Goal: Information Seeking & Learning: Learn about a topic

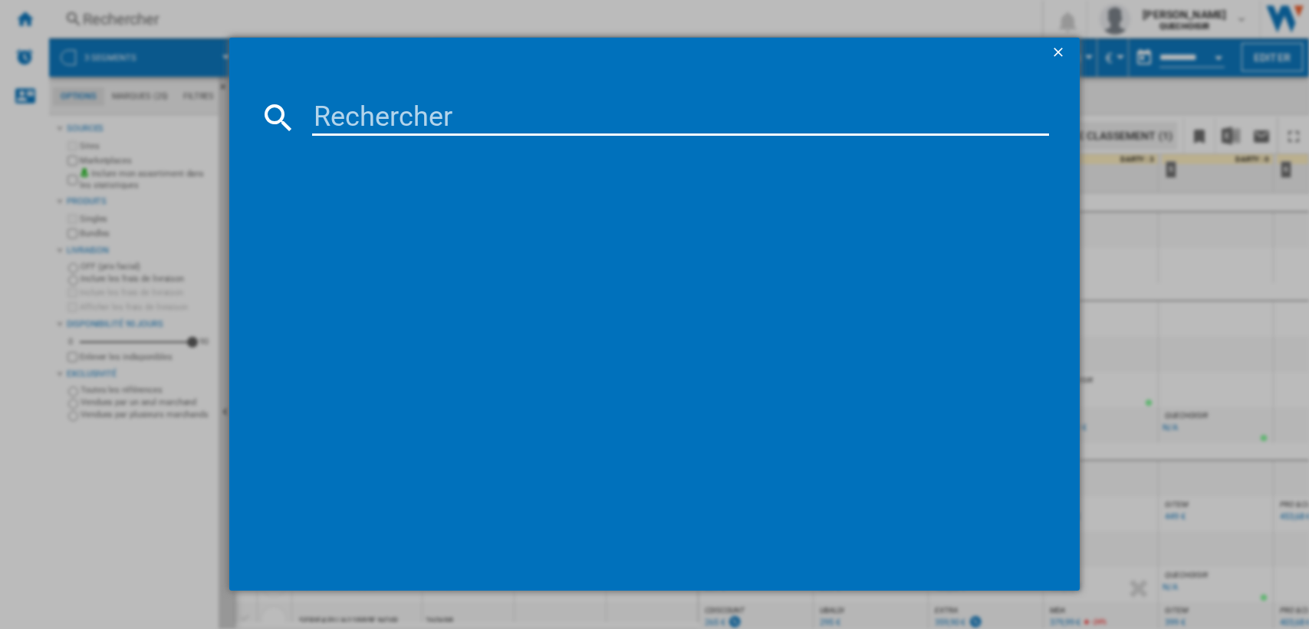
type input "WD90F25AH"
click at [585, 117] on input "WD90F25AH" at bounding box center [681, 117] width 738 height 37
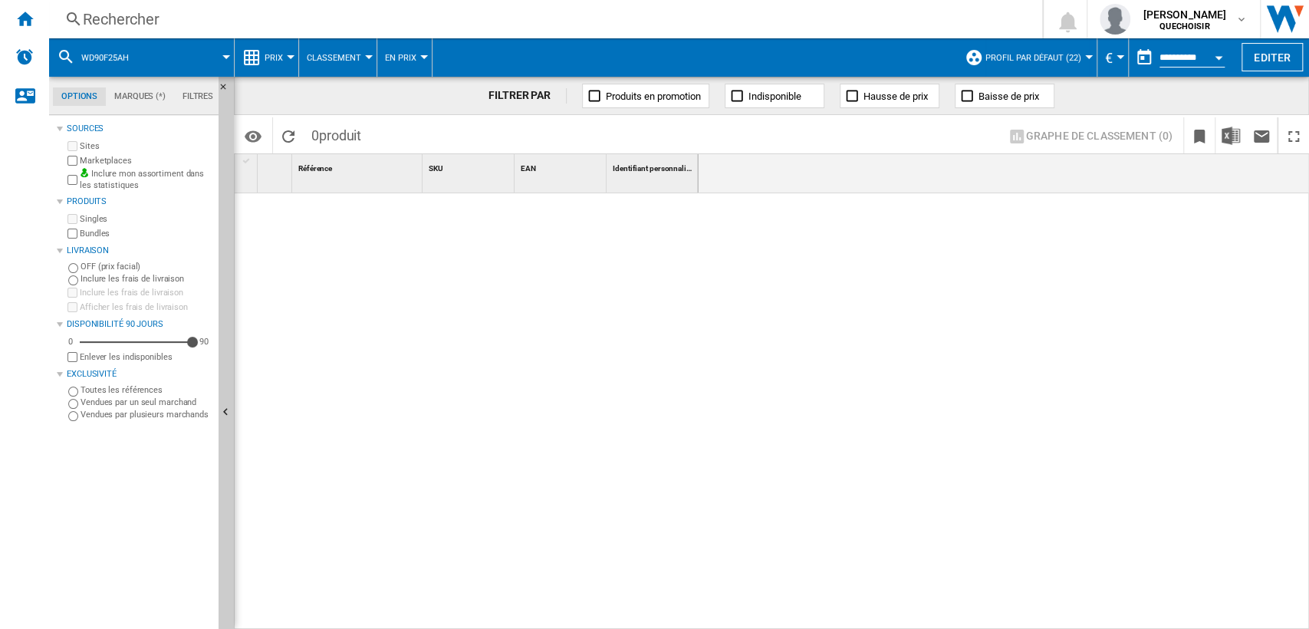
click at [194, 94] on md-tab-item "Filtres" at bounding box center [198, 96] width 48 height 18
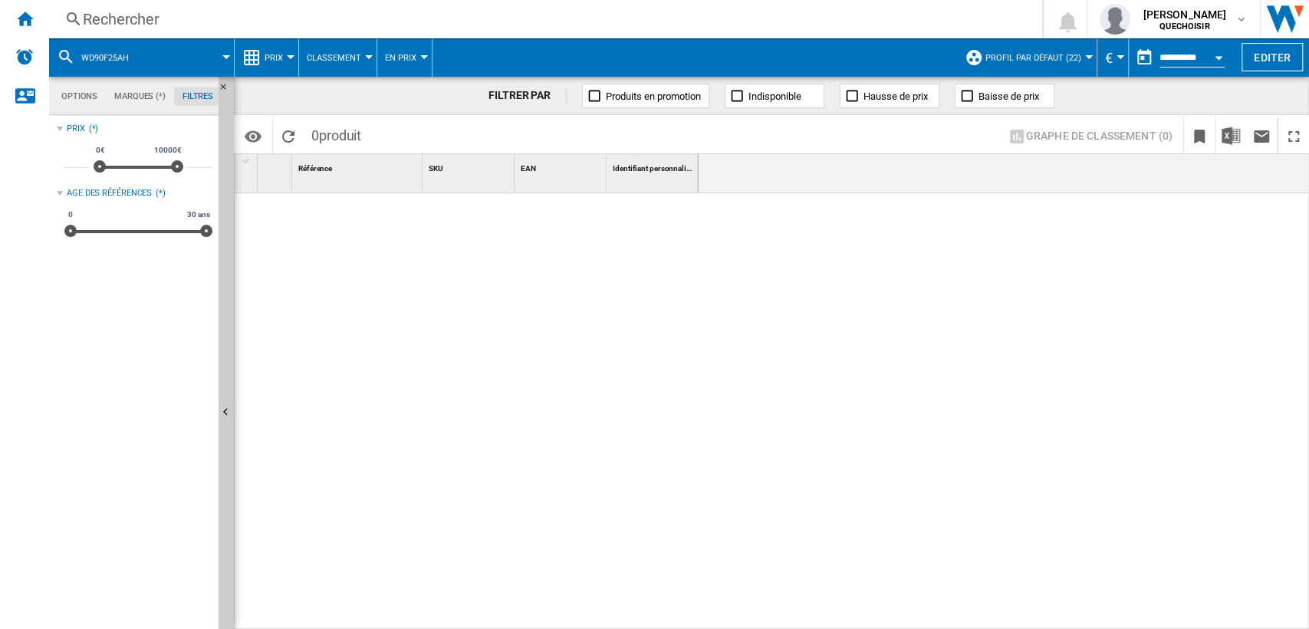
scroll to position [100, 0]
click at [14, 15] on div "Accueil" at bounding box center [24, 19] width 49 height 38
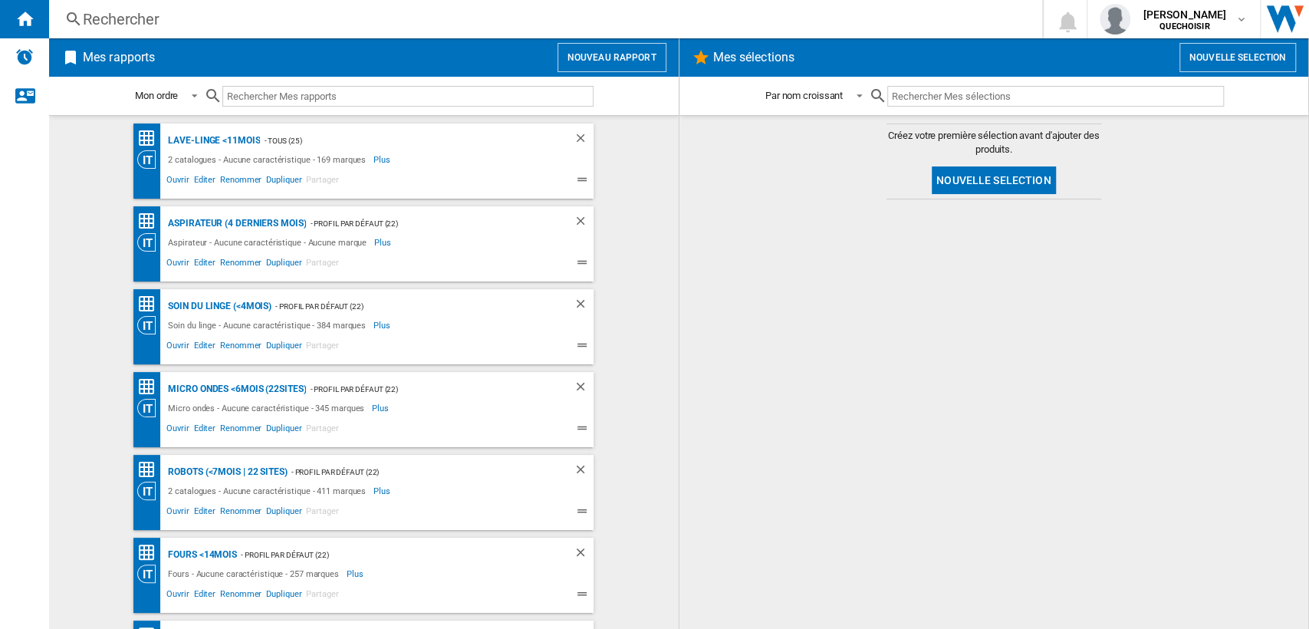
click at [203, 23] on div "Rechercher" at bounding box center [543, 18] width 920 height 21
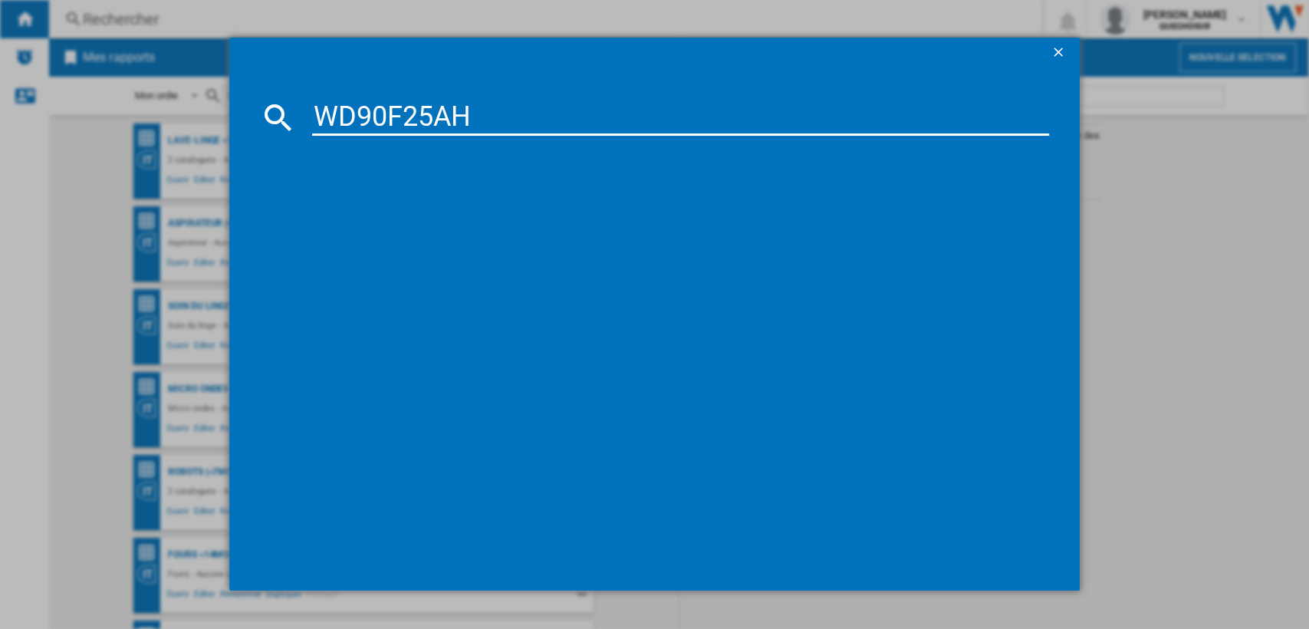
drag, startPoint x: 426, startPoint y: 109, endPoint x: 664, endPoint y: 115, distance: 238.7
click at [632, 115] on input "WD90F25AH" at bounding box center [681, 117] width 738 height 37
type input "WD90F2"
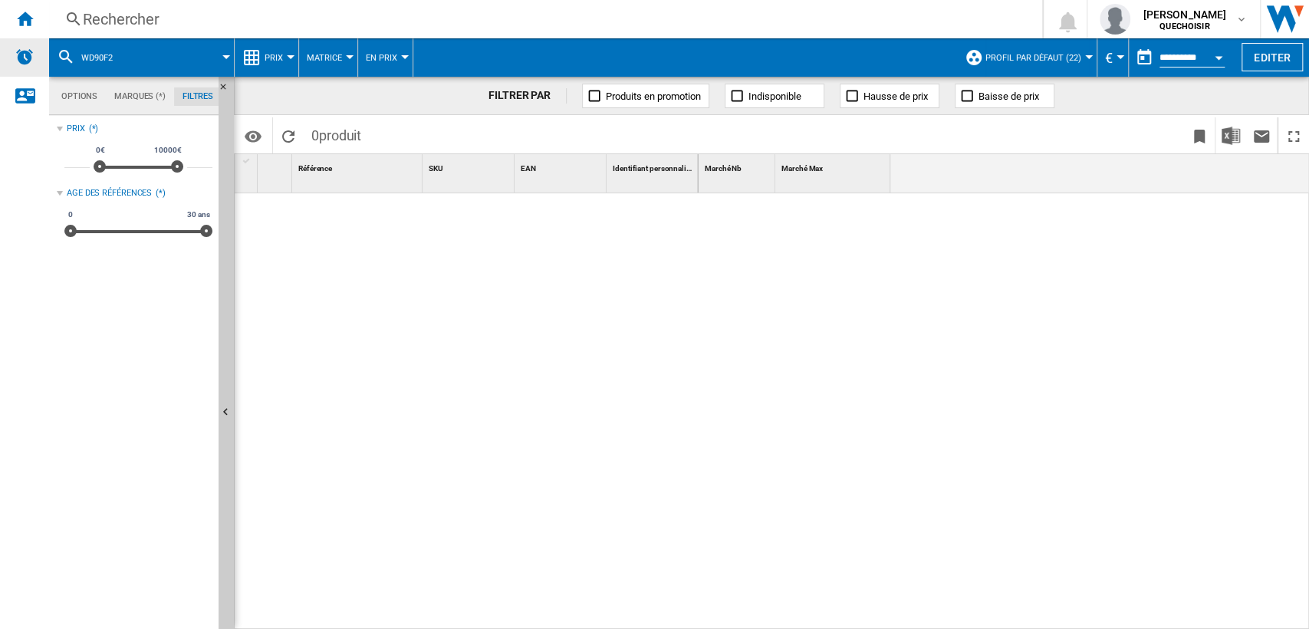
drag, startPoint x: 14, startPoint y: 11, endPoint x: 47, endPoint y: 44, distance: 47.2
click at [15, 11] on div "Accueil" at bounding box center [24, 19] width 49 height 38
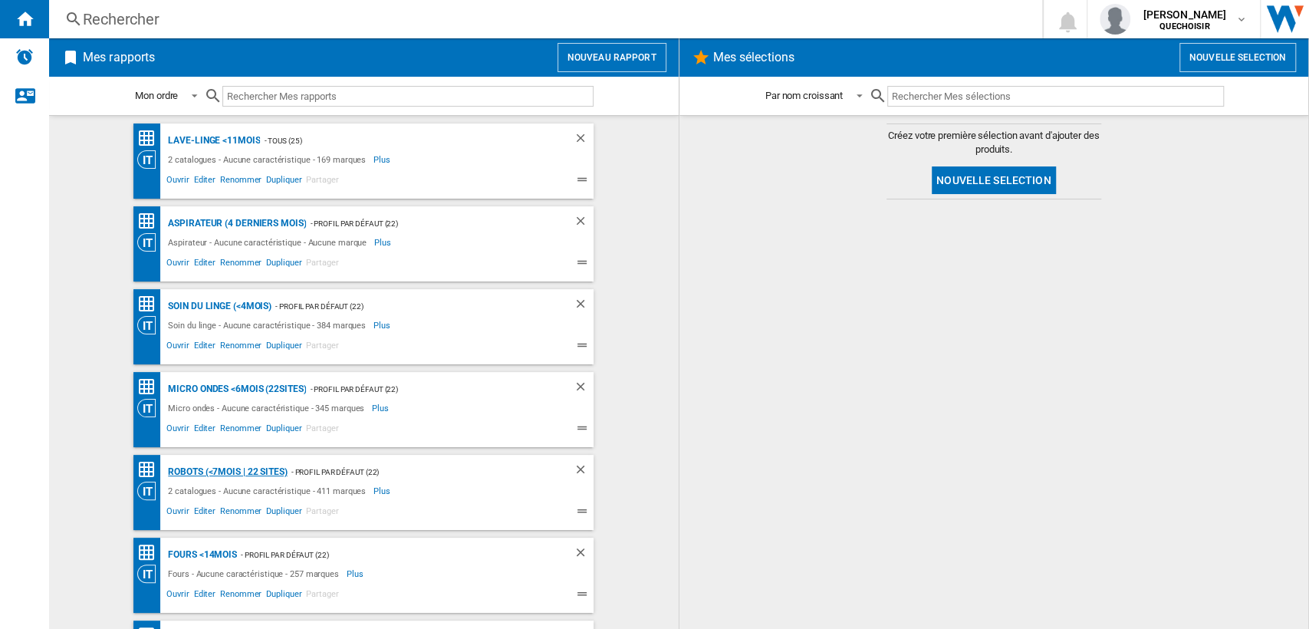
click at [202, 468] on div "Robots (<7mois | 22 sites)" at bounding box center [225, 472] width 123 height 19
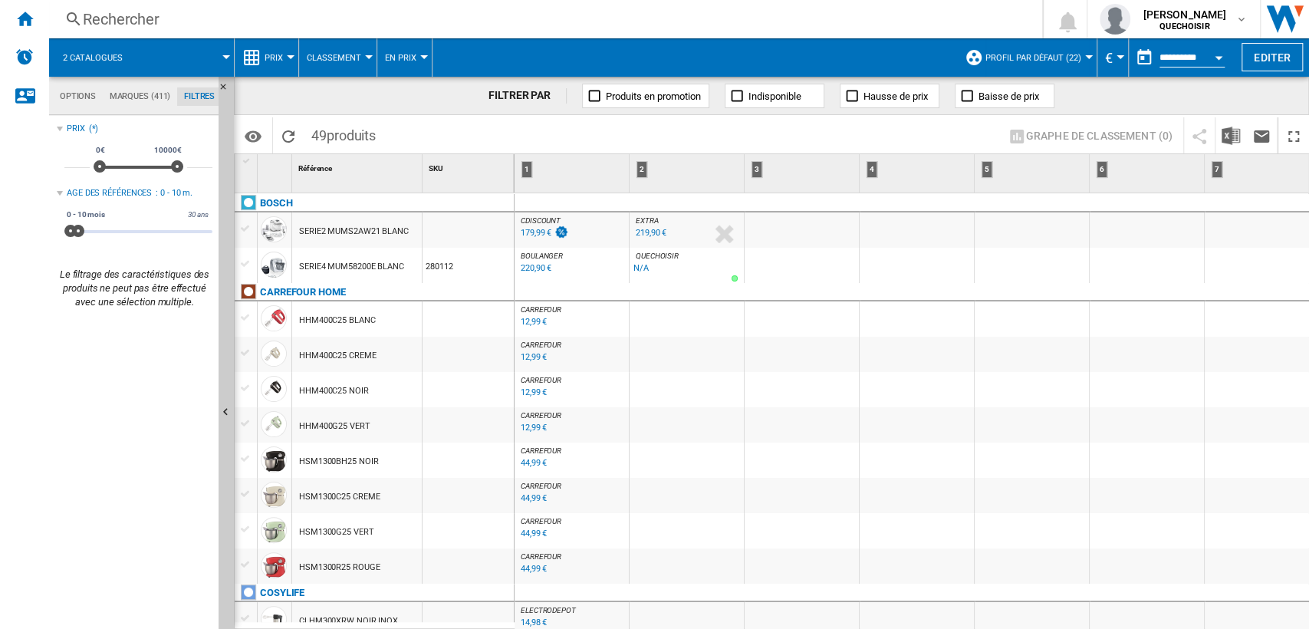
scroll to position [170, 0]
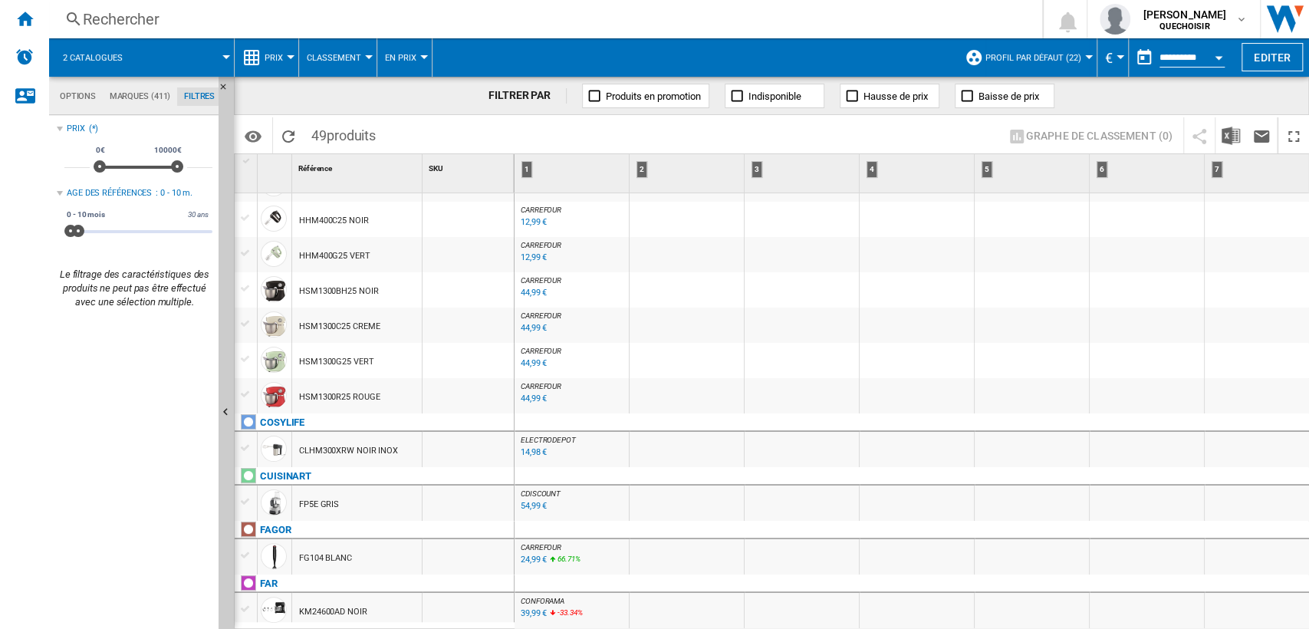
click at [534, 323] on div "44,99 €" at bounding box center [534, 328] width 26 height 10
click at [534, 290] on div "44,99 €" at bounding box center [534, 293] width 26 height 10
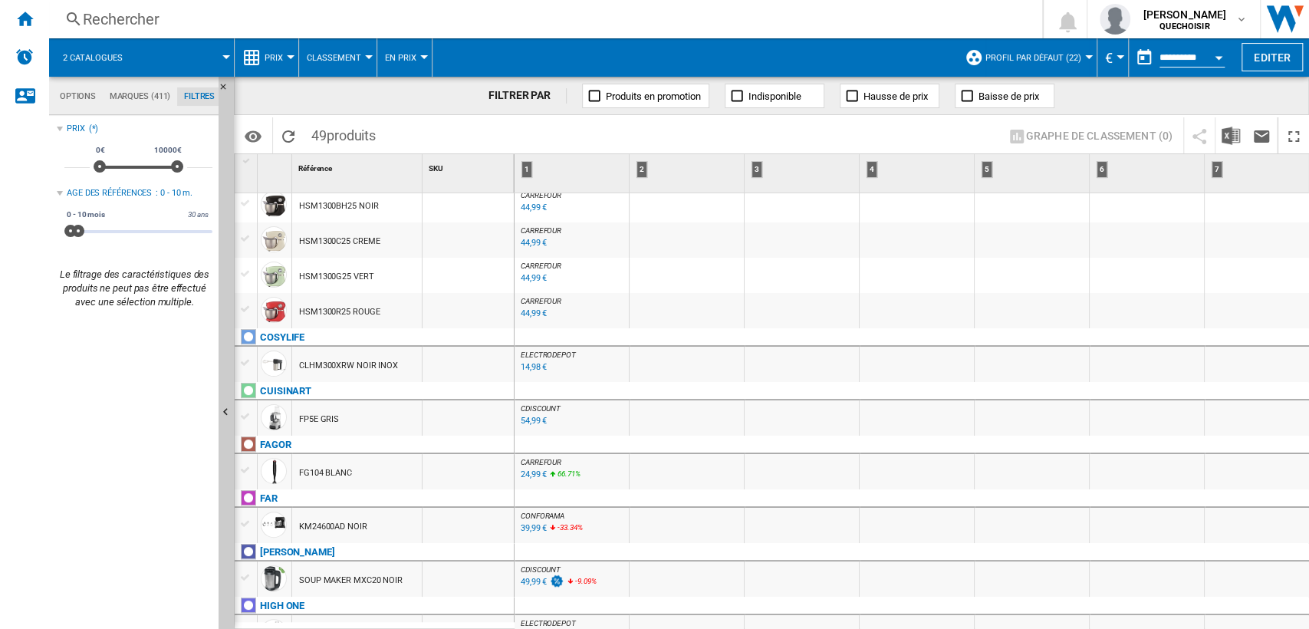
scroll to position [341, 0]
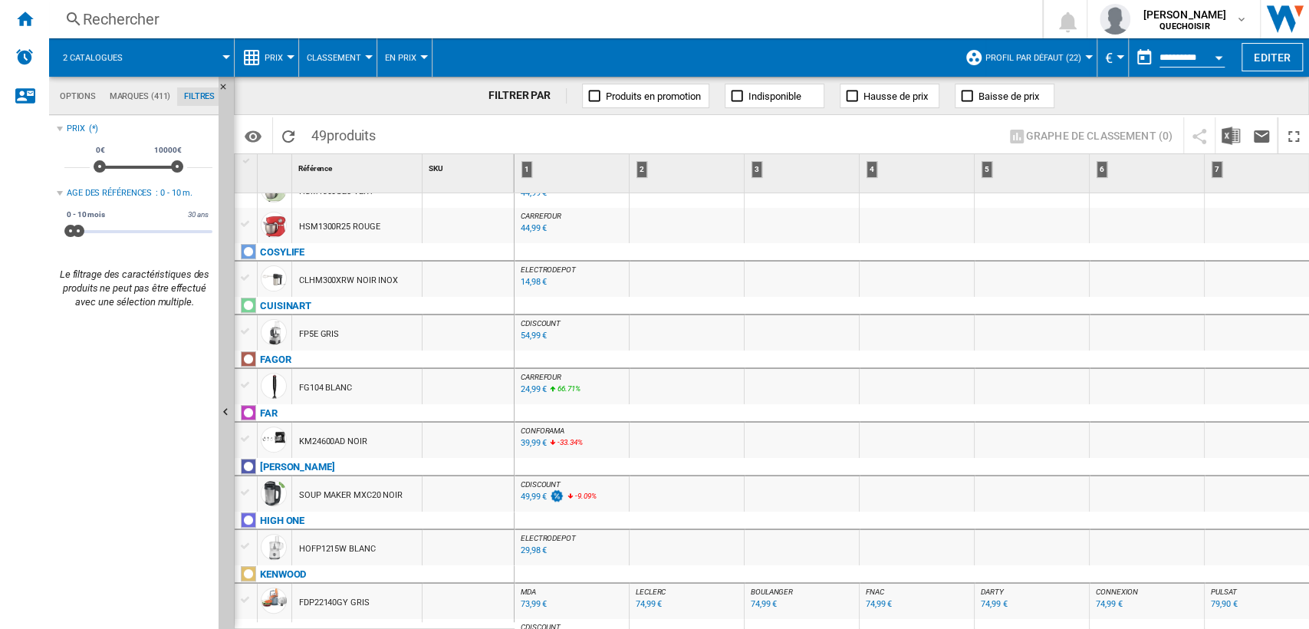
click at [522, 441] on div "39,99 €" at bounding box center [534, 443] width 26 height 10
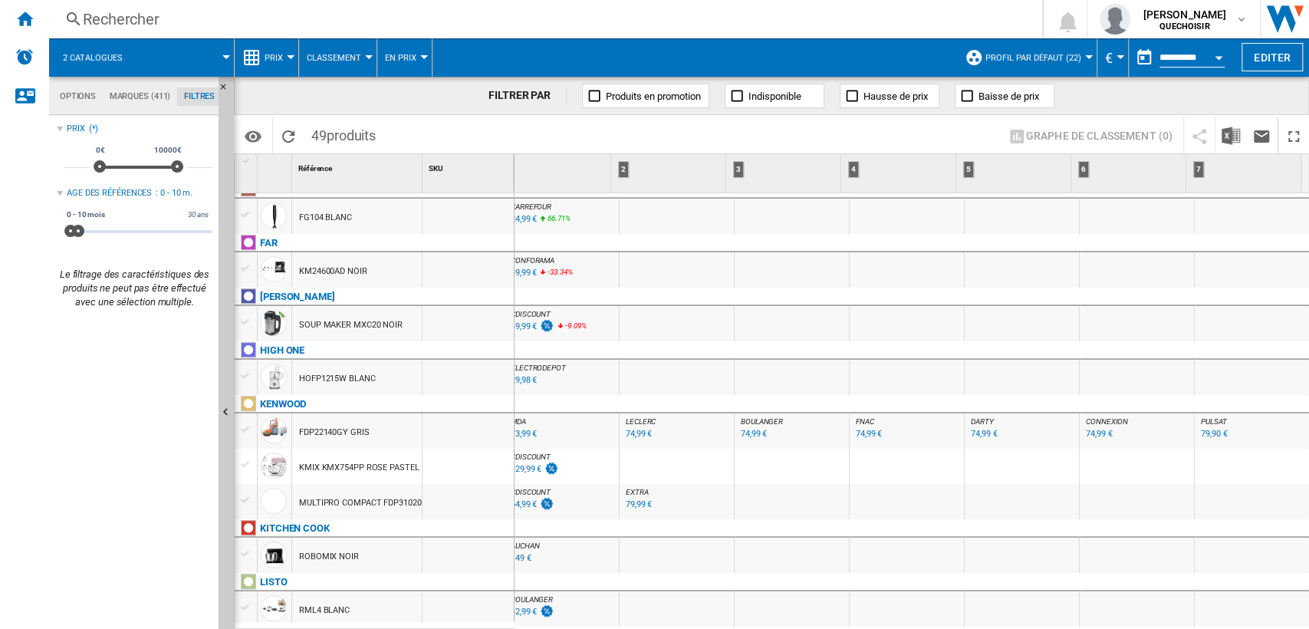
scroll to position [0, 0]
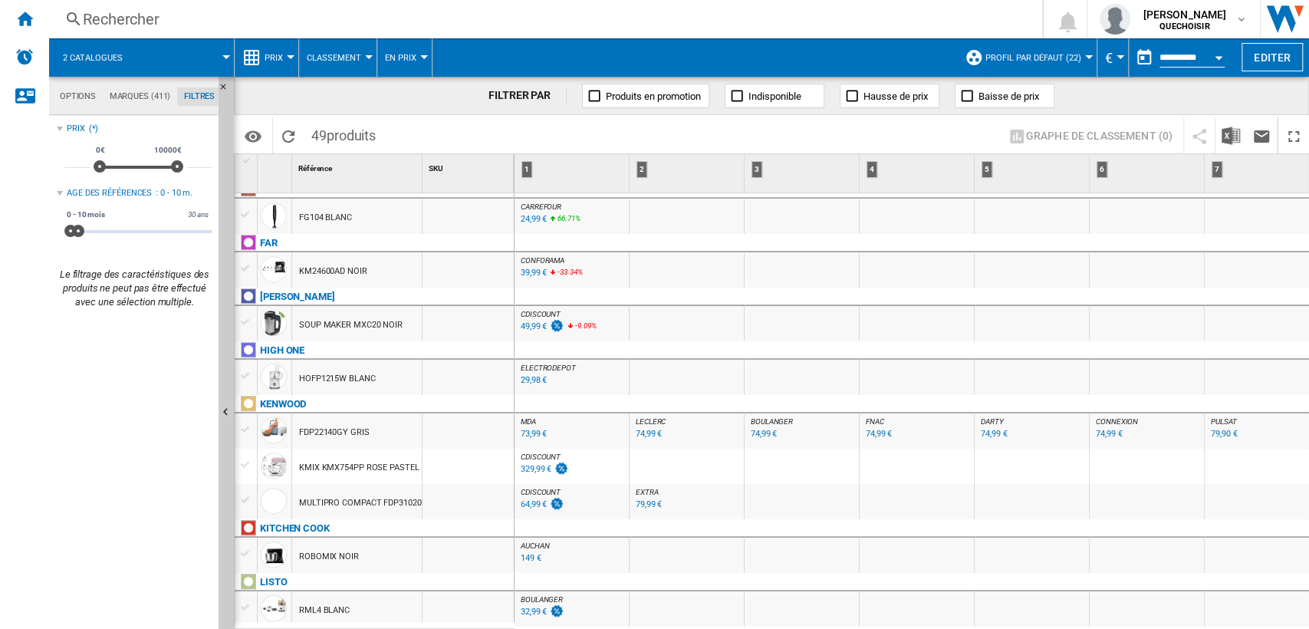
click at [535, 468] on div "329,99 €" at bounding box center [536, 469] width 31 height 10
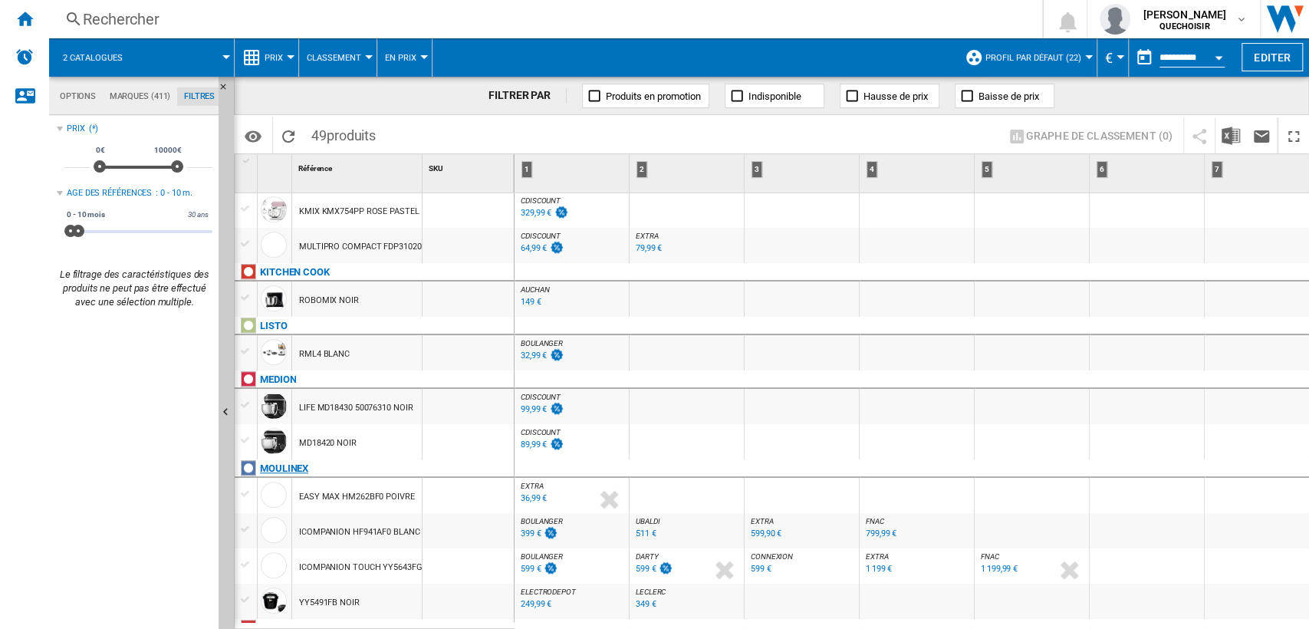
scroll to position [937, 0]
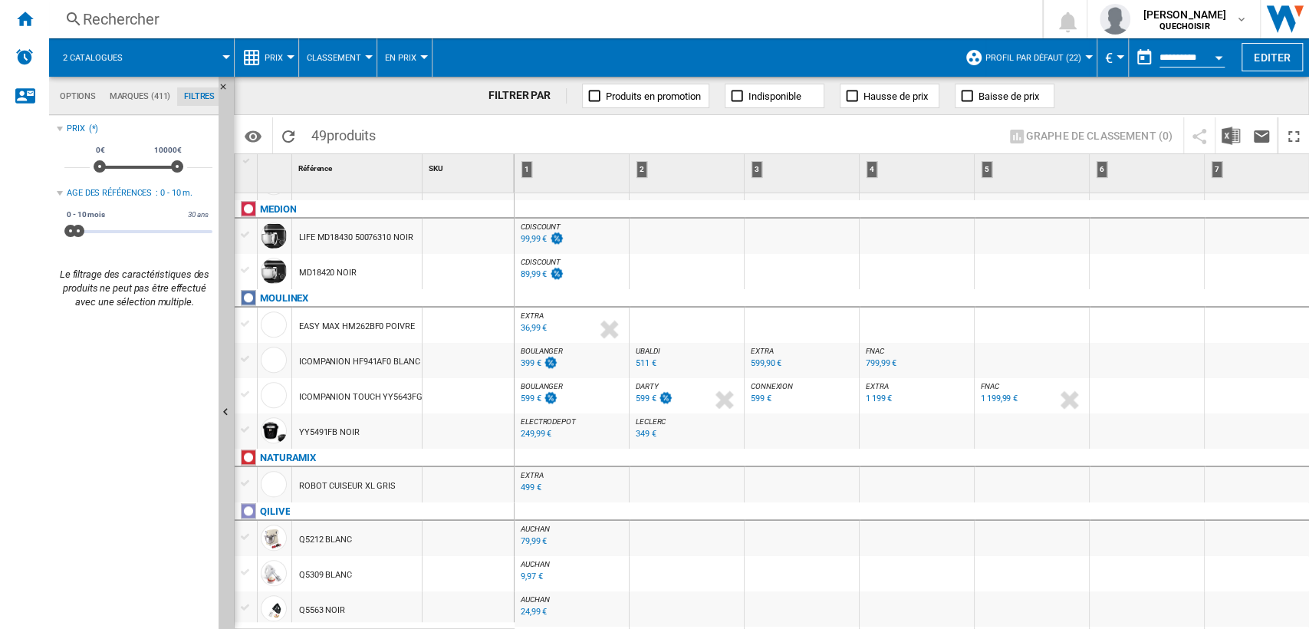
click at [645, 384] on span "DARTY" at bounding box center [647, 386] width 23 height 8
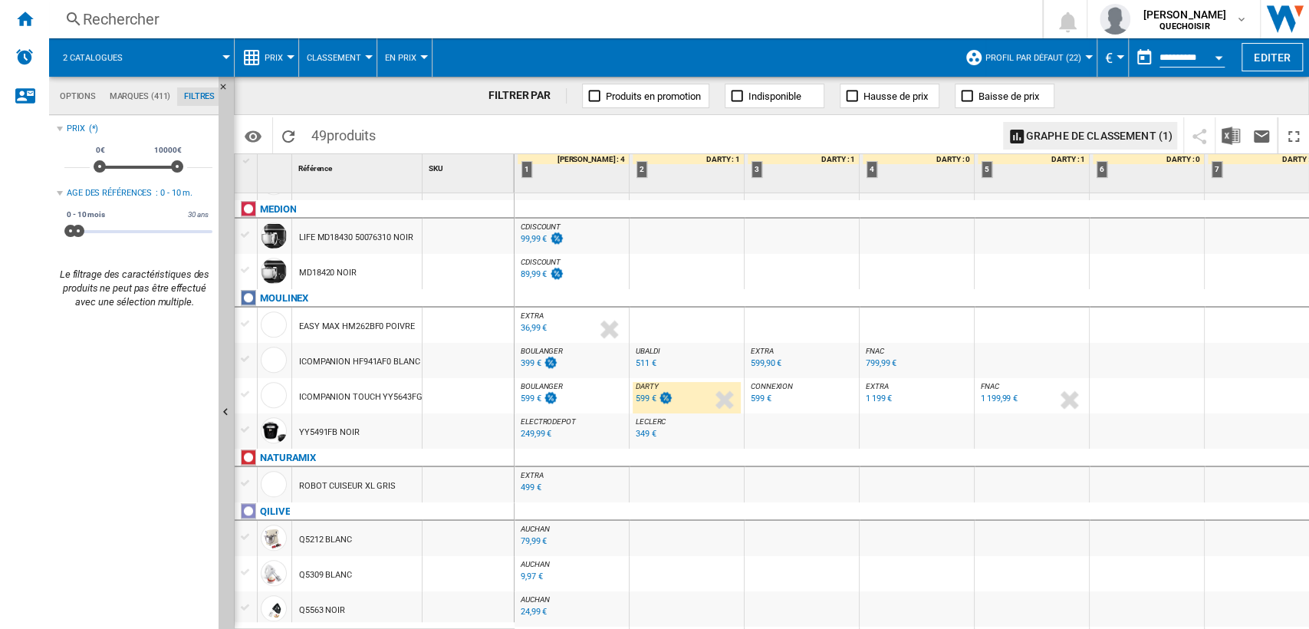
click at [558, 384] on span "BOULANGER" at bounding box center [542, 386] width 42 height 8
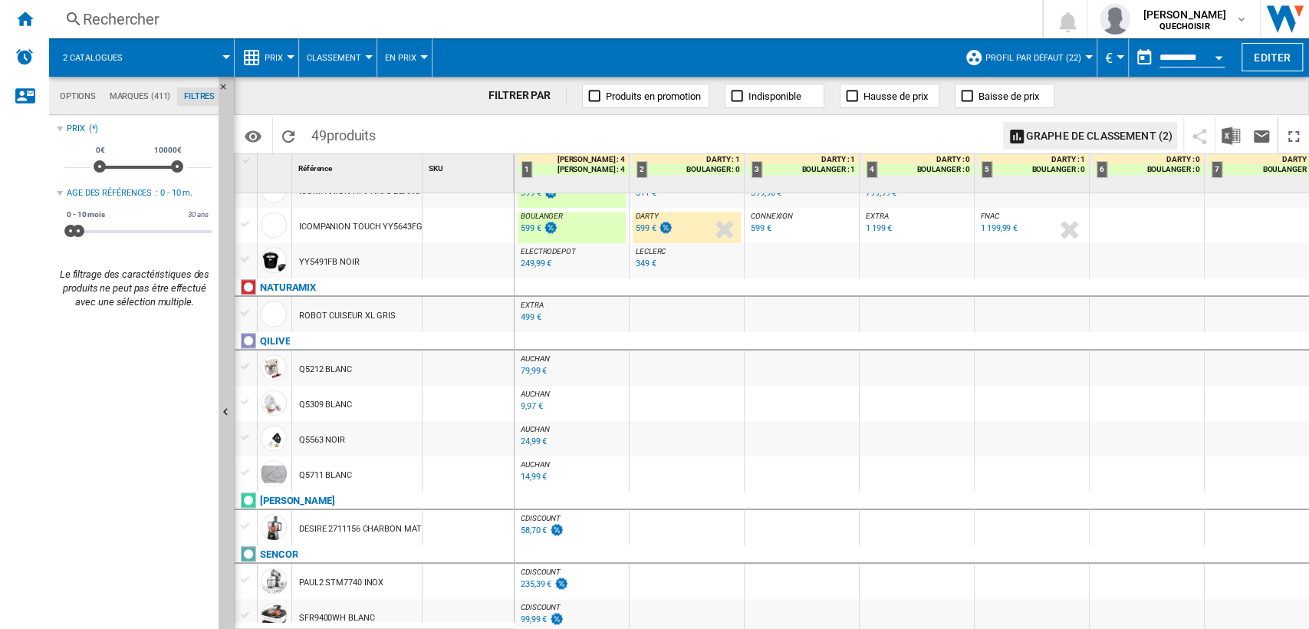
scroll to position [1193, 0]
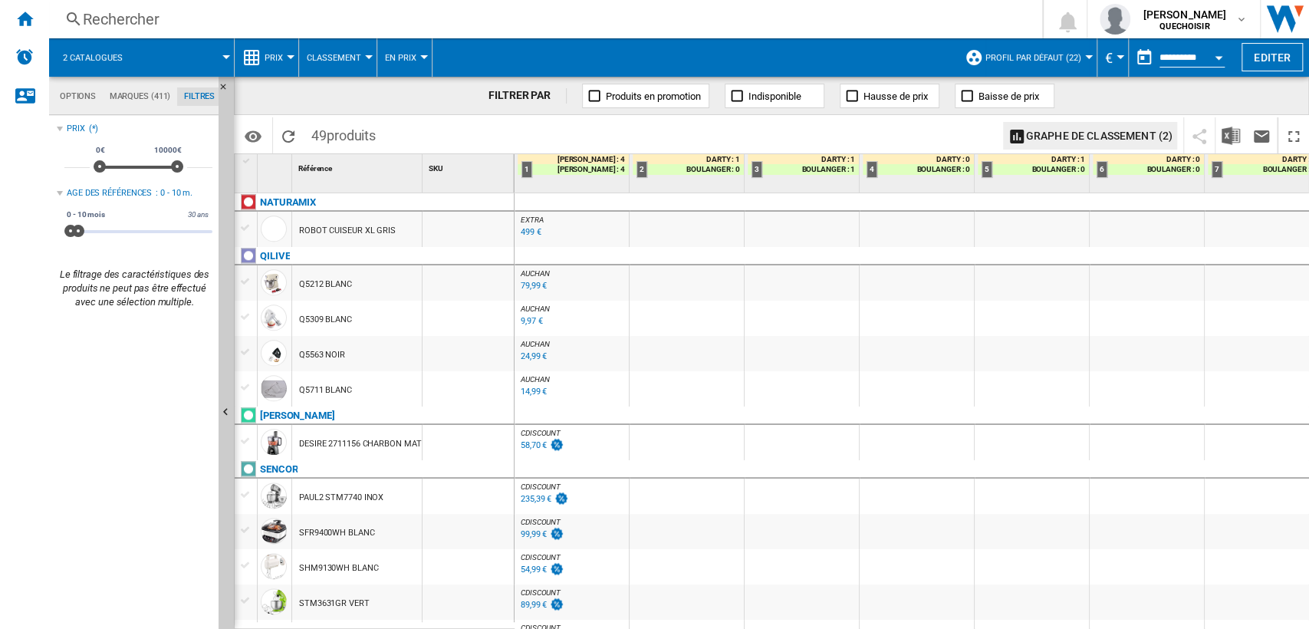
click at [530, 285] on div "79,99 €" at bounding box center [534, 286] width 26 height 10
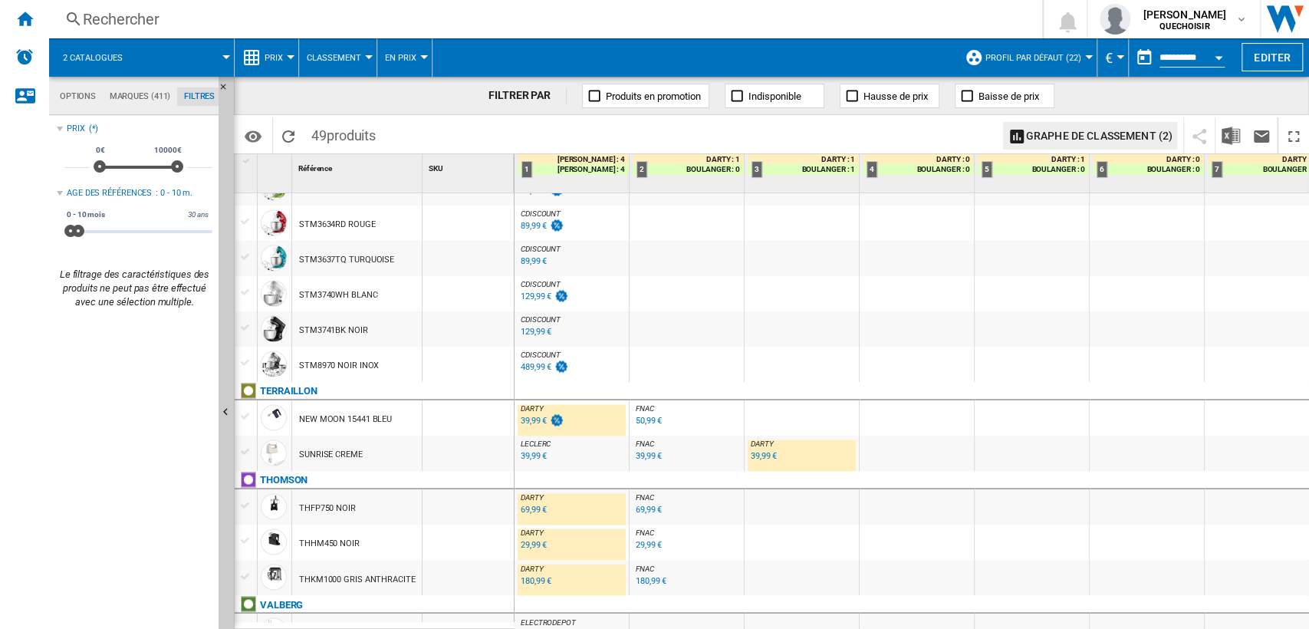
scroll to position [1669, 0]
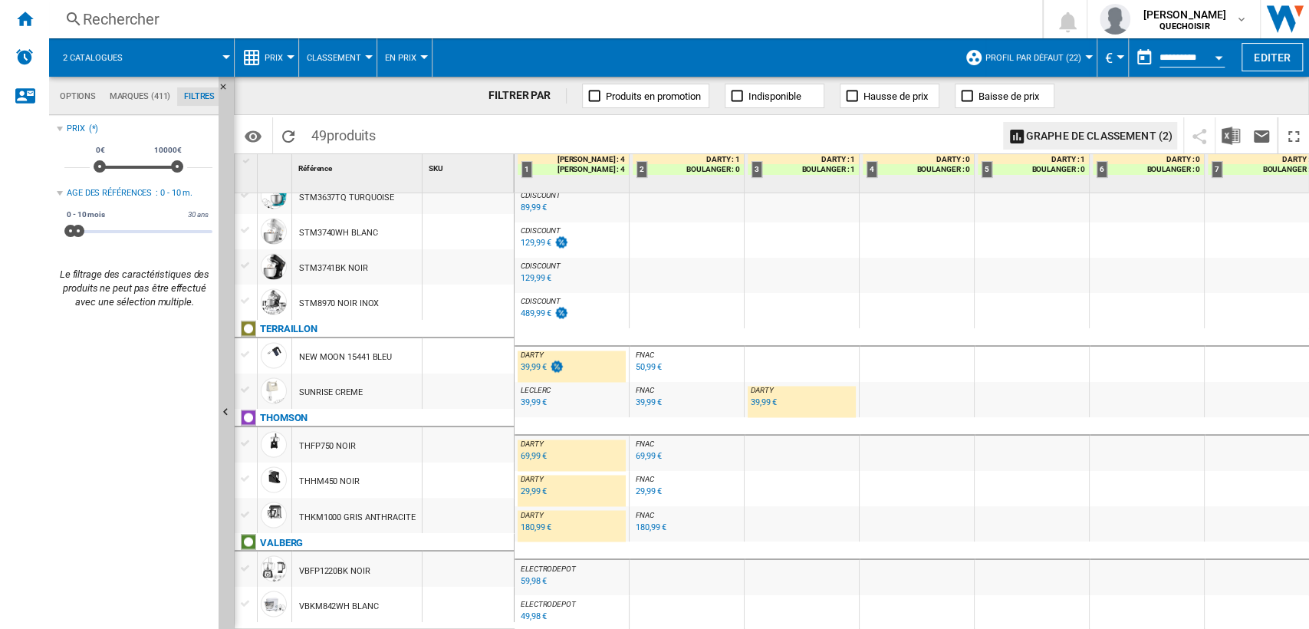
click at [305, 446] on div "THFP750 NOIR" at bounding box center [327, 446] width 57 height 35
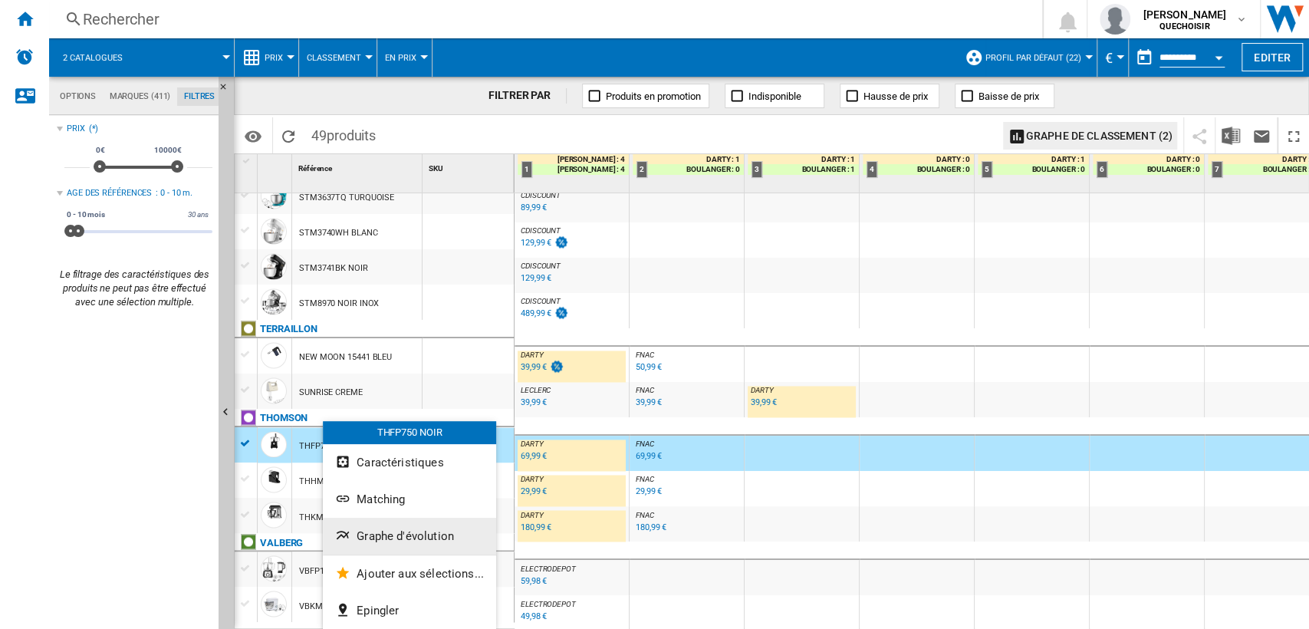
click at [390, 539] on span "Graphe d'évolution" at bounding box center [405, 536] width 97 height 14
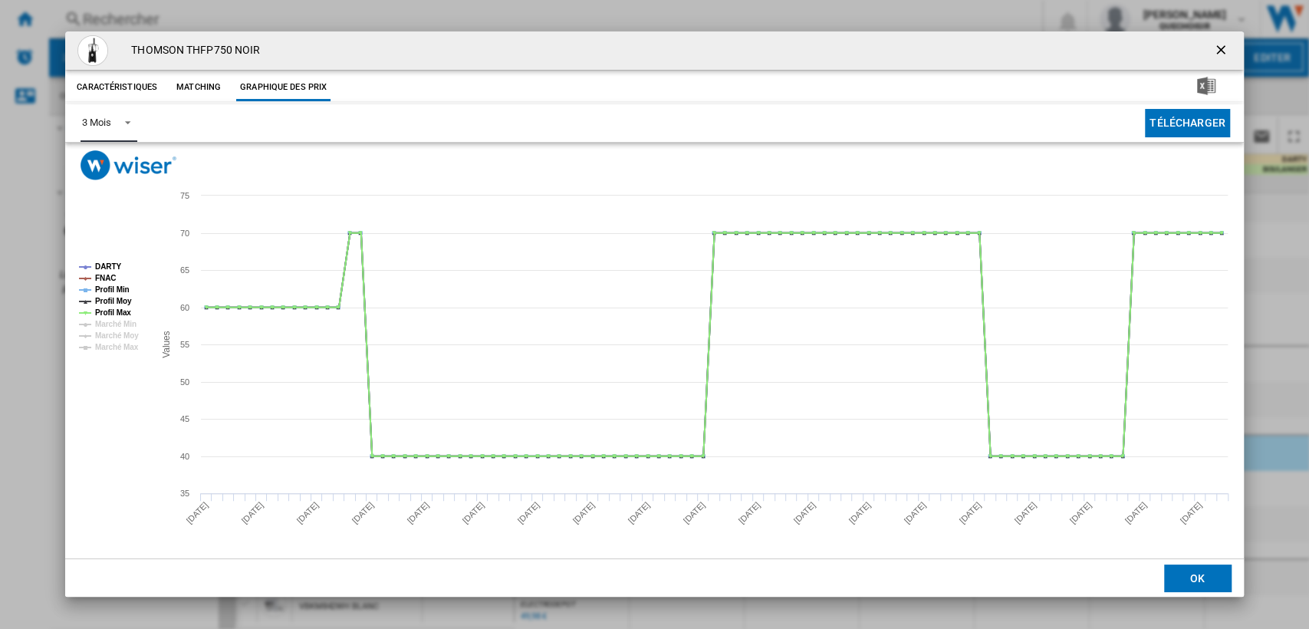
click at [124, 124] on span "Product popup" at bounding box center [123, 121] width 18 height 14
click at [122, 166] on md-option "6 Mois" at bounding box center [122, 160] width 104 height 37
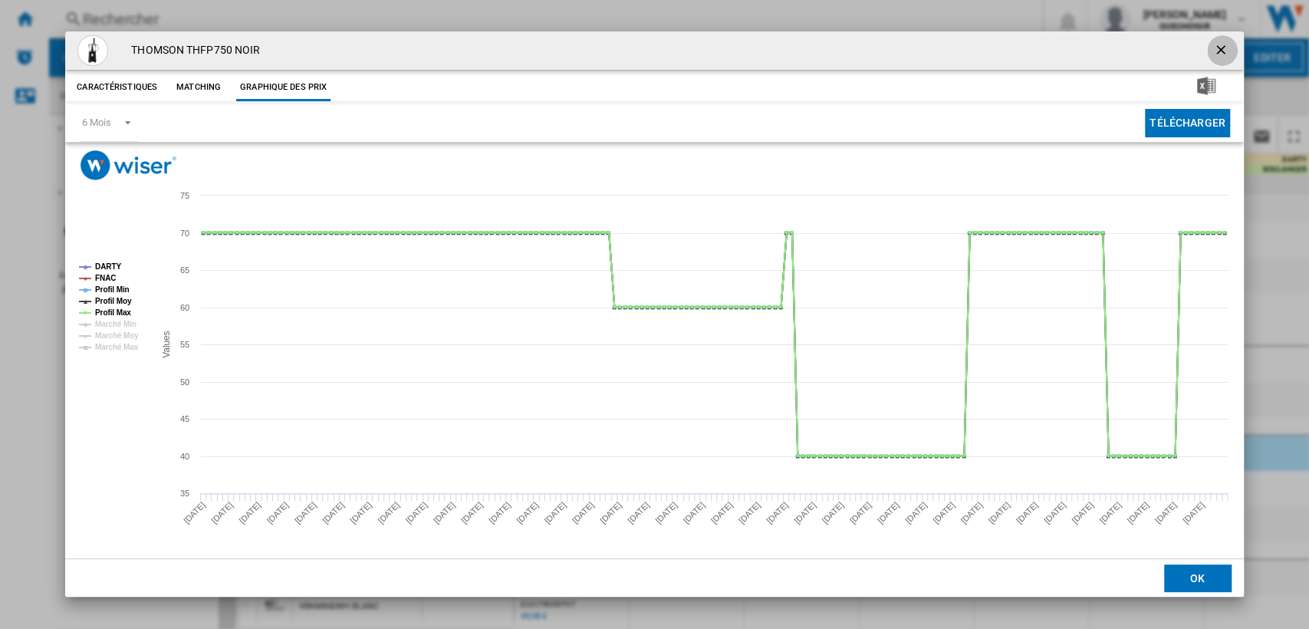
click at [1227, 50] on ng-md-icon "getI18NText('BUTTONS.CLOSE_DIALOG')" at bounding box center [1223, 51] width 18 height 18
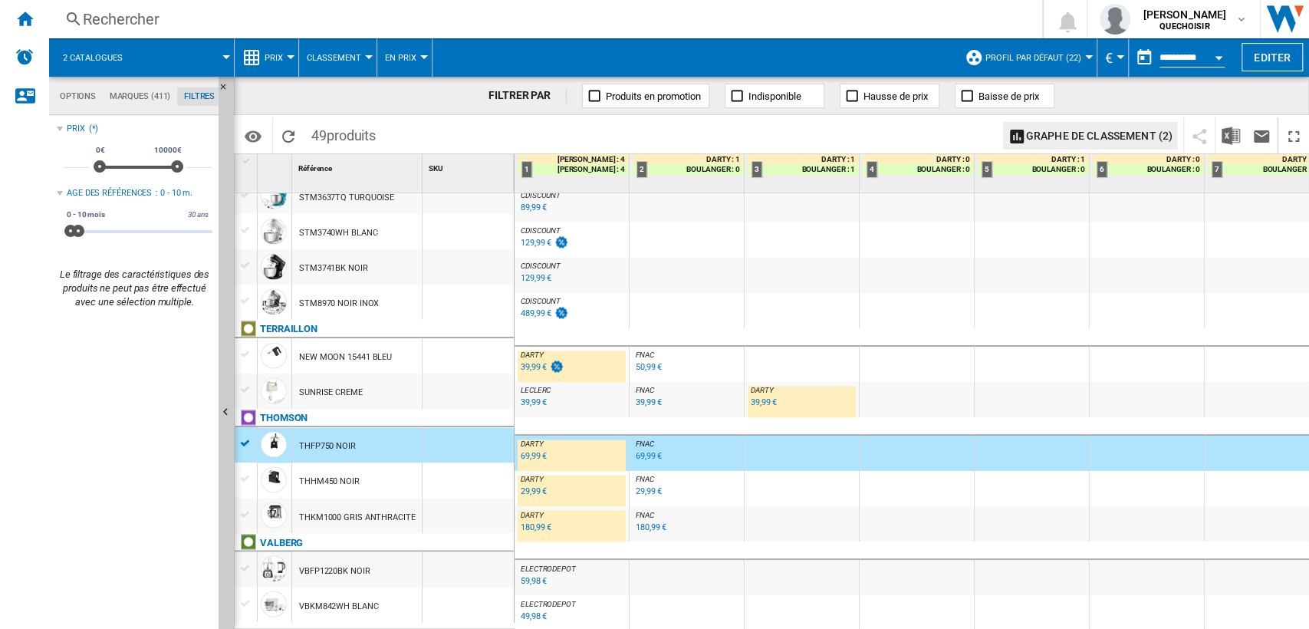
click at [529, 451] on div "69,99 €" at bounding box center [534, 456] width 26 height 10
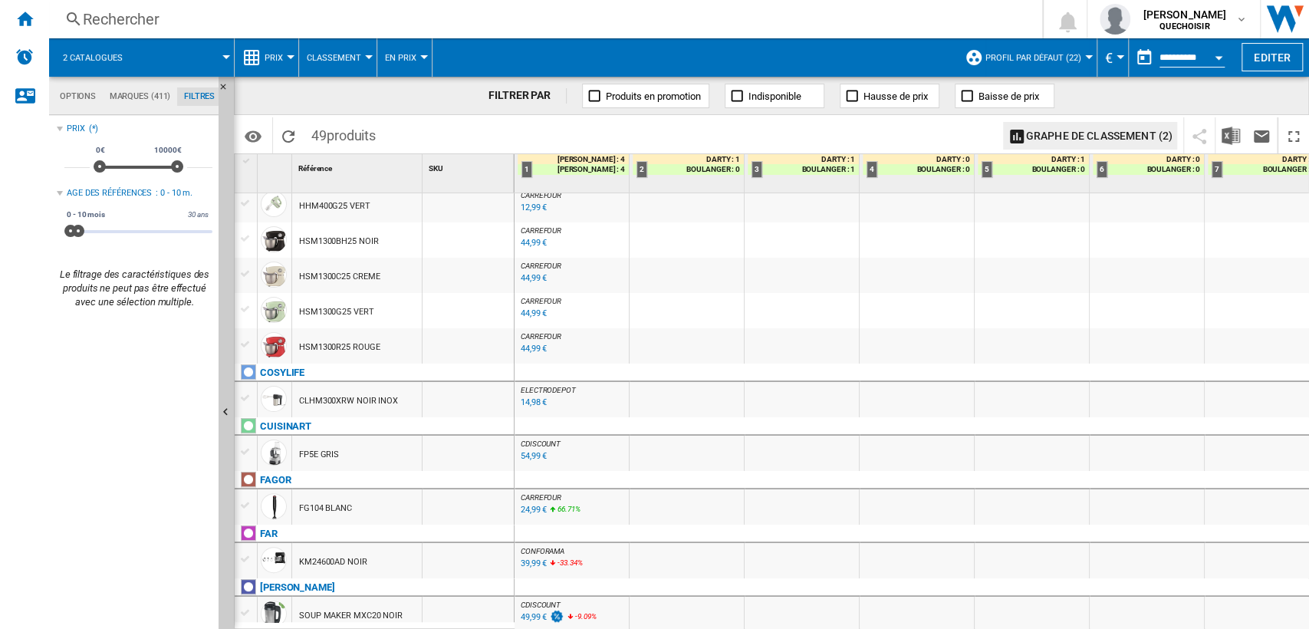
scroll to position [0, 0]
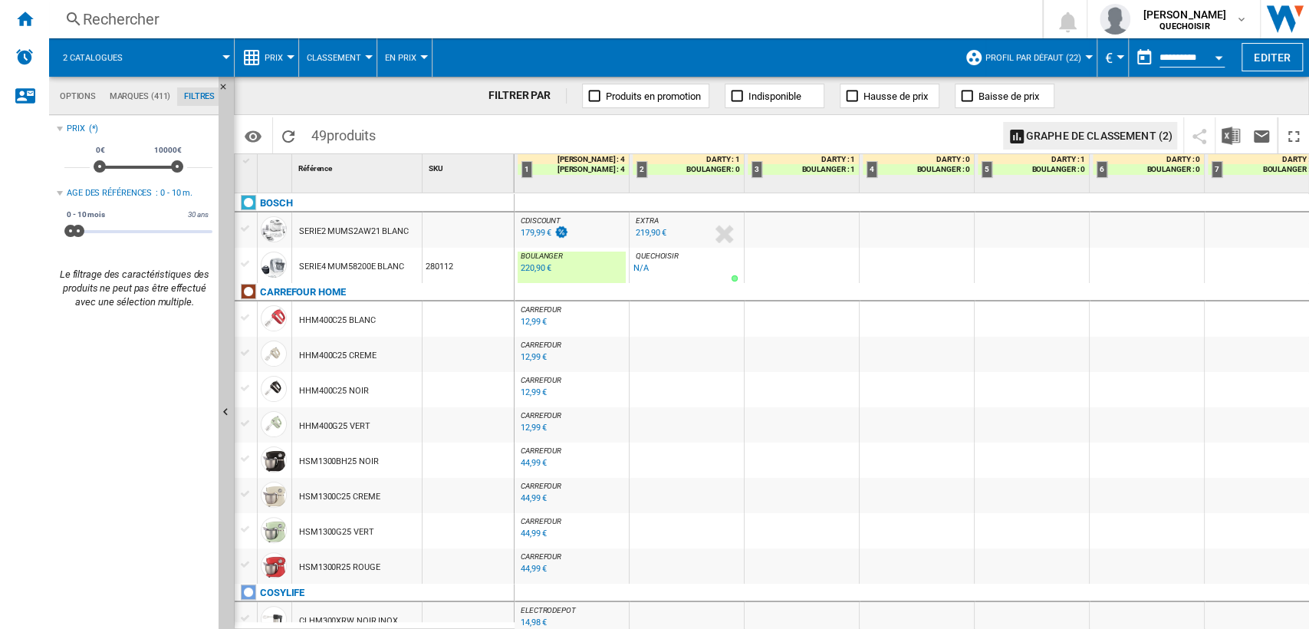
click at [121, 96] on md-tab-item "Marques (411)" at bounding box center [140, 96] width 74 height 18
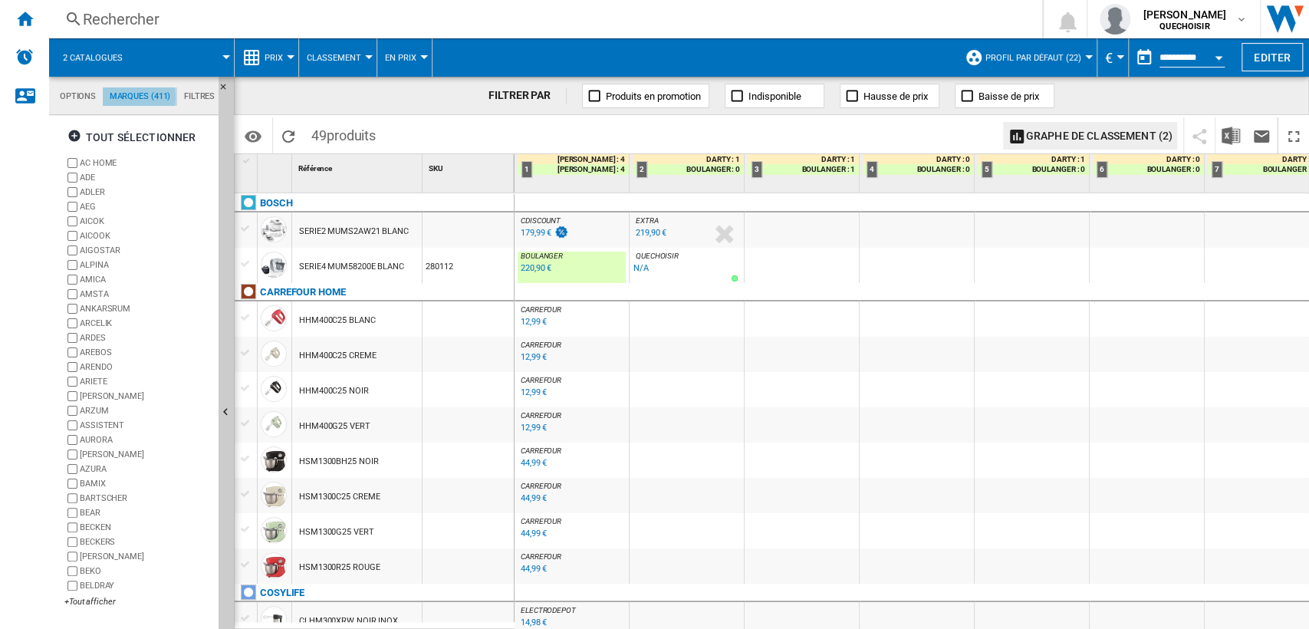
scroll to position [59, 0]
click at [107, 134] on div "tout sélectionner" at bounding box center [132, 138] width 128 height 28
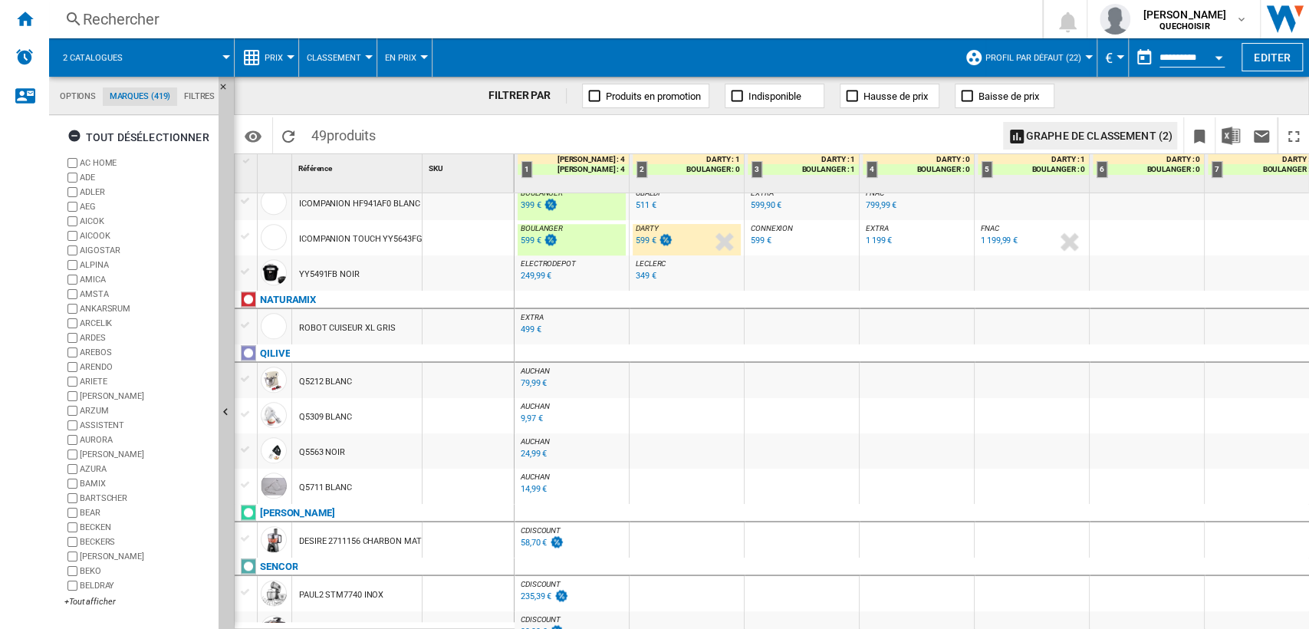
click at [528, 333] on div "499 €" at bounding box center [531, 329] width 21 height 10
click at [98, 601] on div "+Tout afficher" at bounding box center [138, 602] width 148 height 12
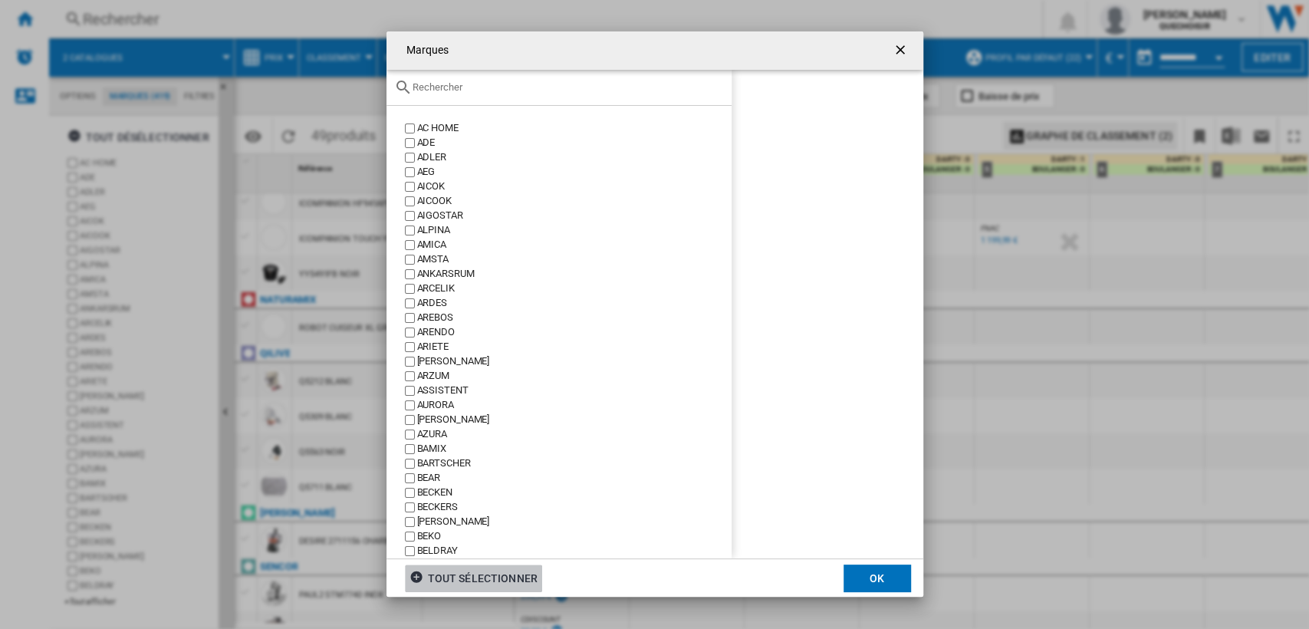
click at [466, 85] on input "text" at bounding box center [568, 87] width 311 height 12
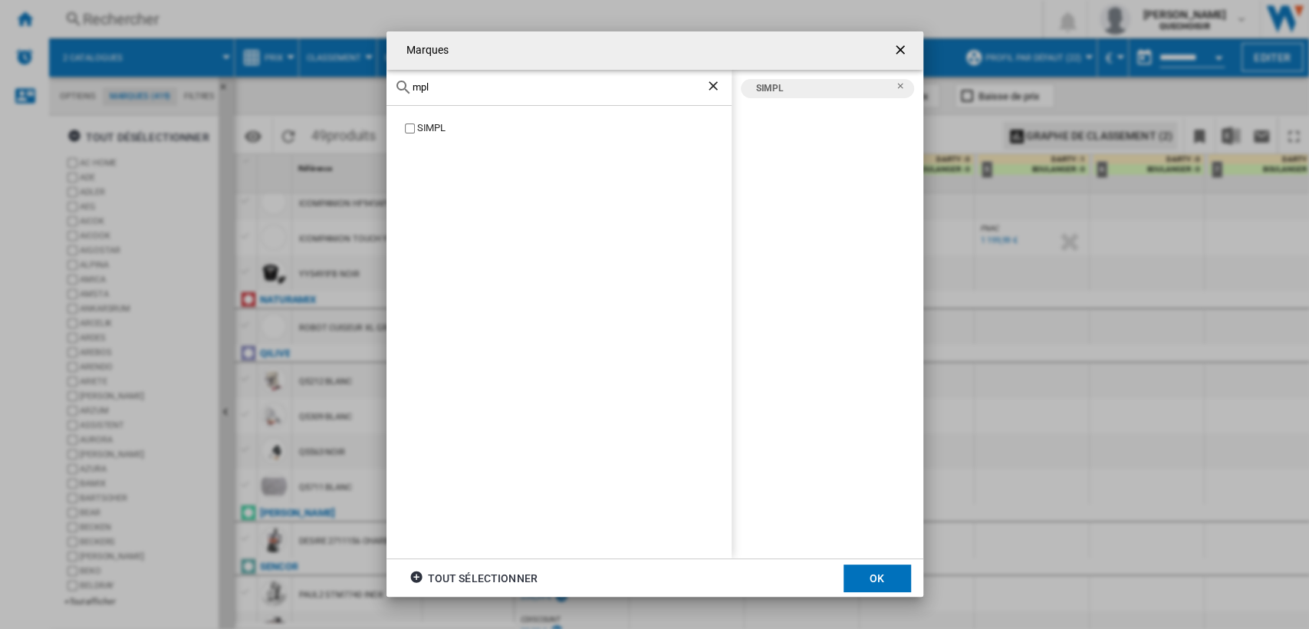
click at [482, 87] on input "mpl" at bounding box center [559, 87] width 293 height 12
drag, startPoint x: 474, startPoint y: 87, endPoint x: 362, endPoint y: 87, distance: 112.0
click at [362, 87] on div "Marques mpl SIMPL SIMPL tout sélectionner OK" at bounding box center [654, 314] width 1309 height 628
click at [440, 129] on div "CARREFOUR HOME" at bounding box center [574, 128] width 315 height 15
drag, startPoint x: 446, startPoint y: 91, endPoint x: 352, endPoint y: 84, distance: 94.6
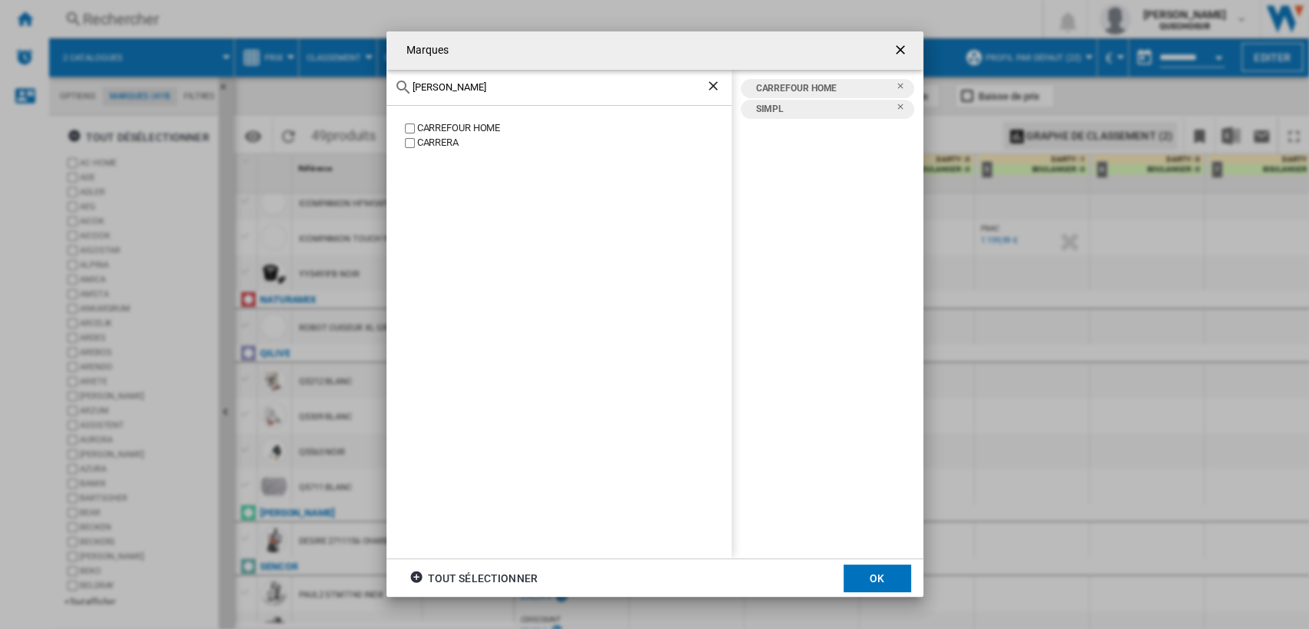
click at [352, 84] on div "[PERSON_NAME] [GEOGRAPHIC_DATA] HOME CARRERA [GEOGRAPHIC_DATA] HOME SIMPL tout …" at bounding box center [654, 314] width 1309 height 628
drag, startPoint x: 442, startPoint y: 85, endPoint x: 388, endPoint y: 85, distance: 53.7
click at [388, 85] on div "blu" at bounding box center [559, 88] width 345 height 36
type input "mand"
click at [426, 127] on div "MANDINE" at bounding box center [574, 128] width 315 height 15
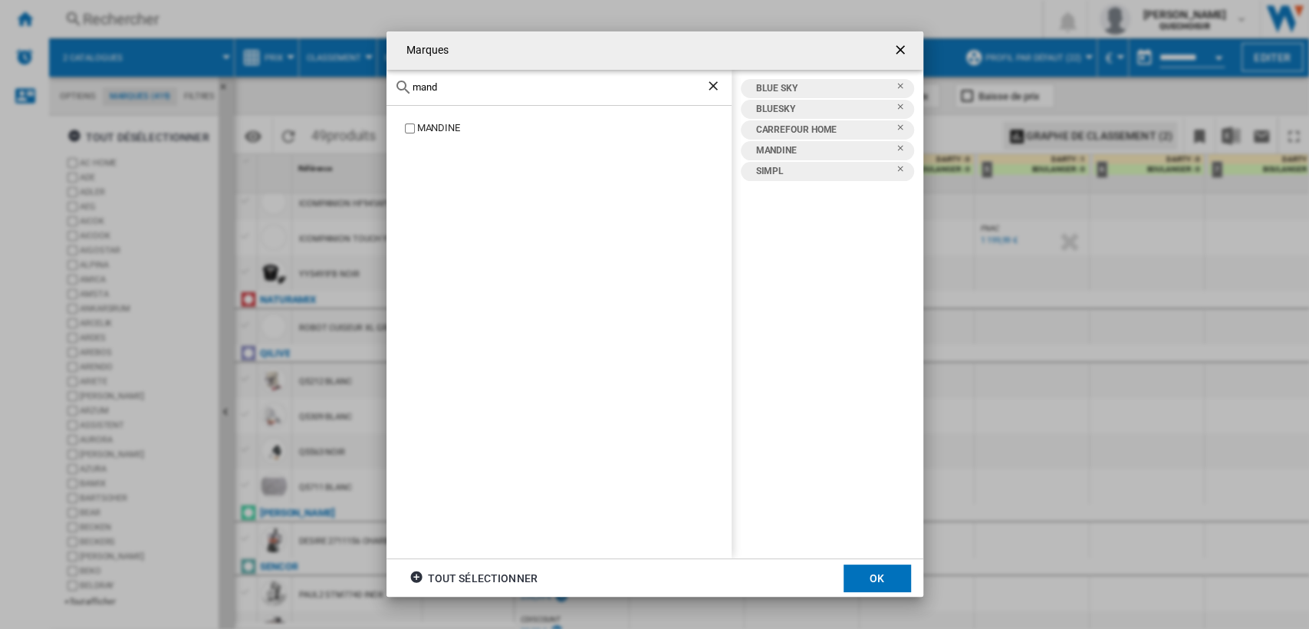
click at [882, 574] on button "OK" at bounding box center [878, 579] width 68 height 28
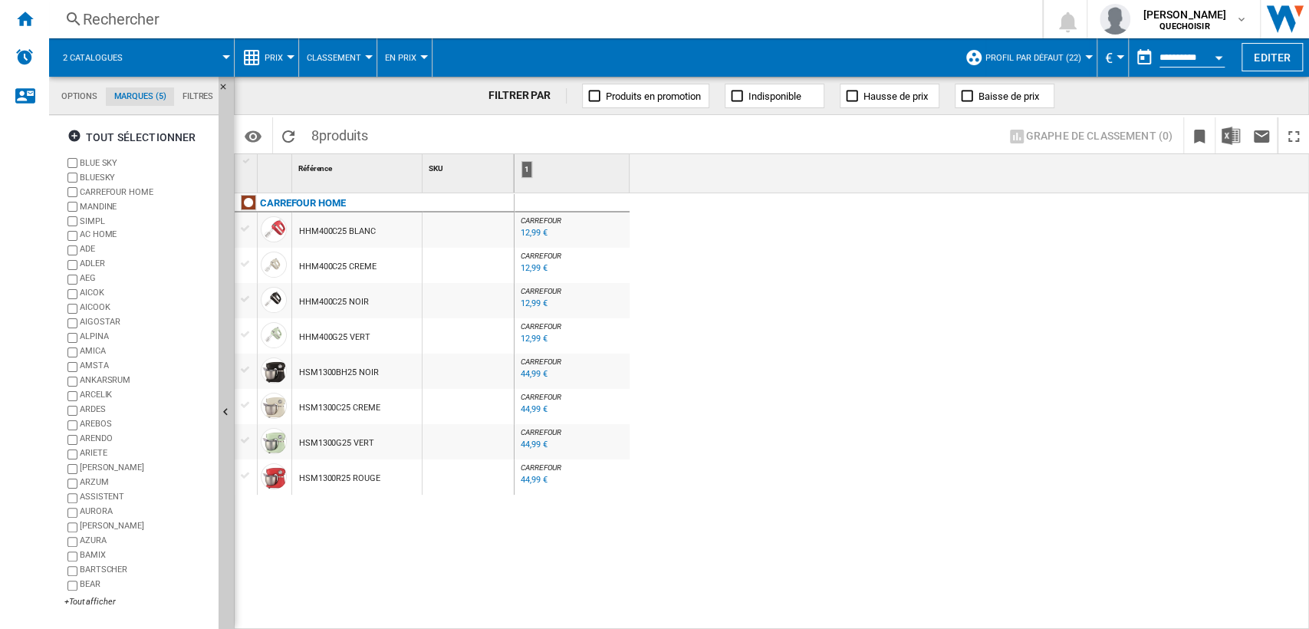
click at [533, 374] on div "44,99 €" at bounding box center [534, 374] width 26 height 10
click at [341, 61] on span "Classement" at bounding box center [334, 58] width 54 height 10
click at [203, 92] on md-backdrop at bounding box center [654, 314] width 1309 height 629
click at [203, 92] on md-tab-item "Filtres" at bounding box center [198, 96] width 48 height 18
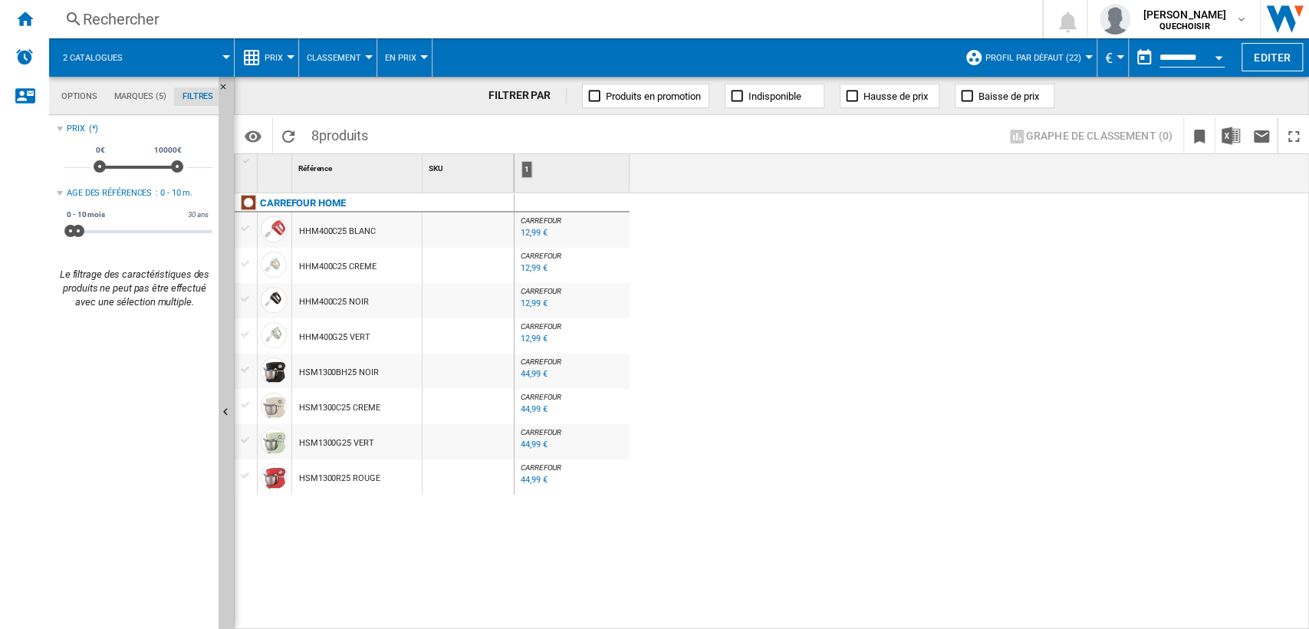
scroll to position [100, 0]
drag, startPoint x: 79, startPoint y: 229, endPoint x: 432, endPoint y: 222, distance: 352.9
click at [411, 228] on div "Options Marques (5) Filtres Options Marques (5) Filtres Sources Sites Marketpla…" at bounding box center [679, 353] width 1260 height 552
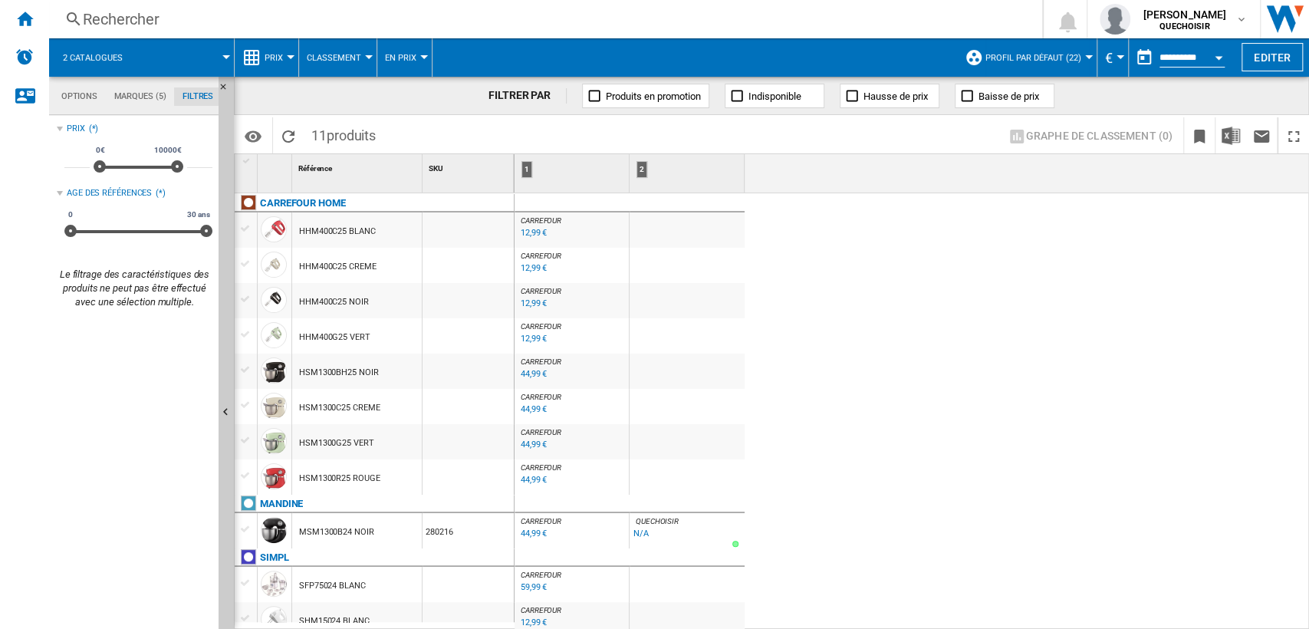
click at [328, 583] on div "SFP75024 BLANC" at bounding box center [332, 585] width 67 height 35
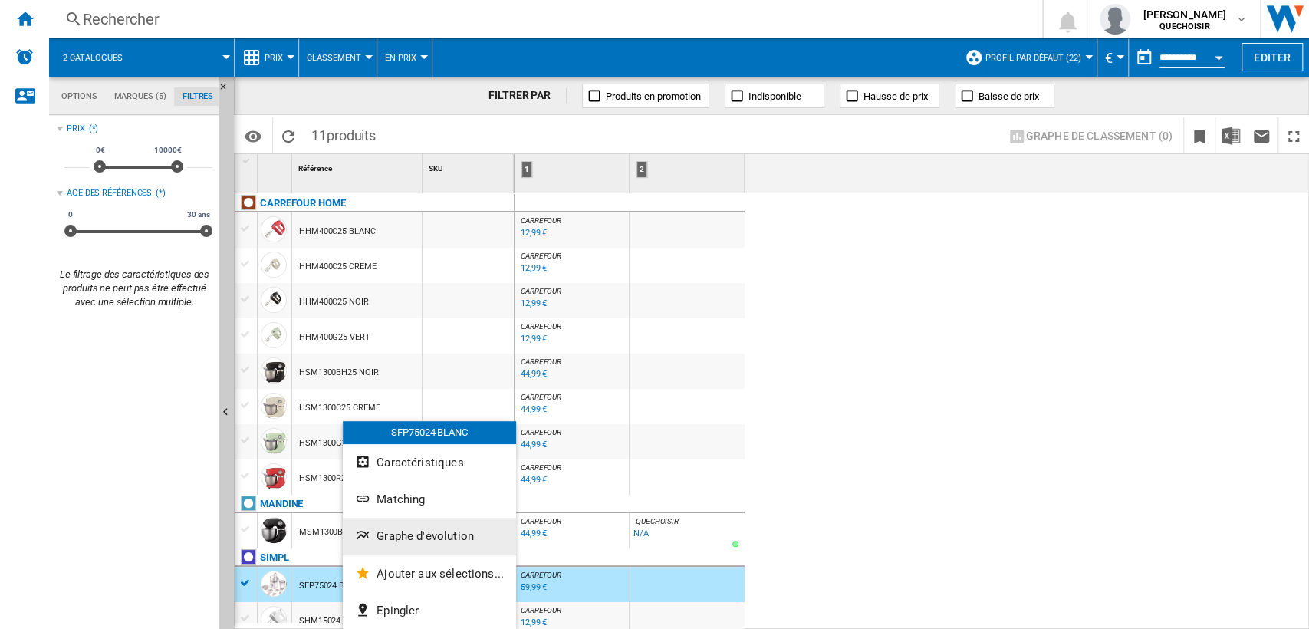
click at [421, 532] on span "Graphe d'évolution" at bounding box center [425, 536] width 97 height 14
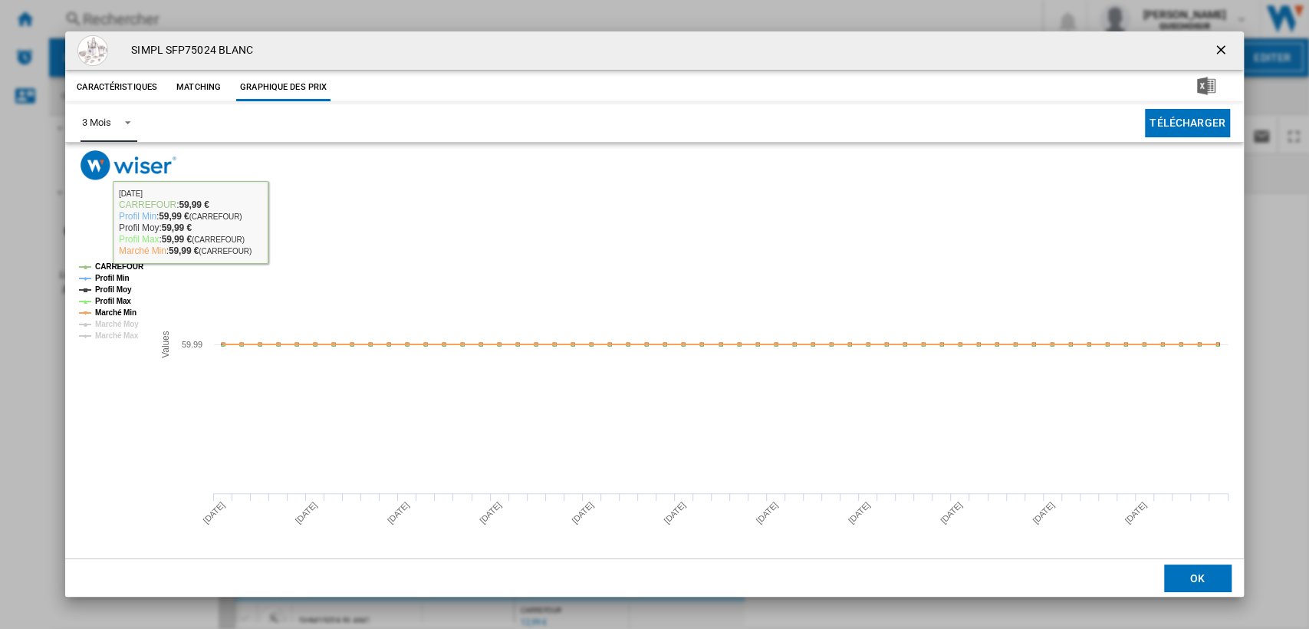
click at [115, 117] on span "Product popup" at bounding box center [123, 121] width 18 height 14
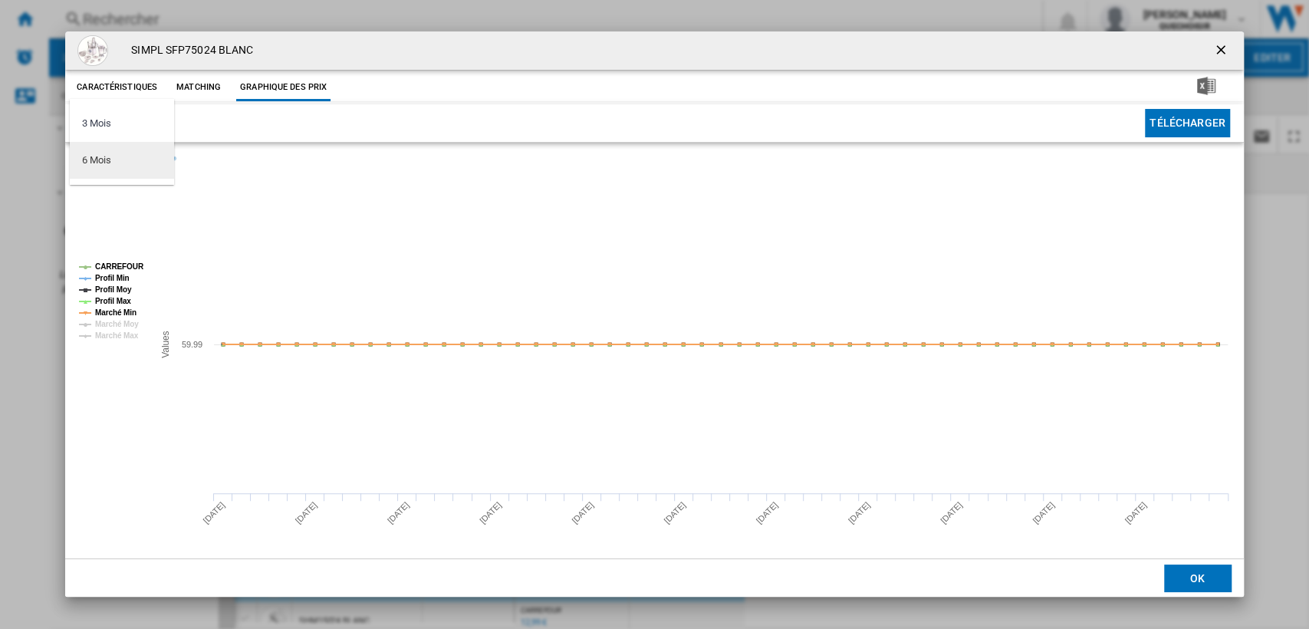
click at [131, 170] on md-option "6 Mois" at bounding box center [122, 160] width 104 height 37
click at [1233, 44] on button "Product popup" at bounding box center [1222, 50] width 31 height 31
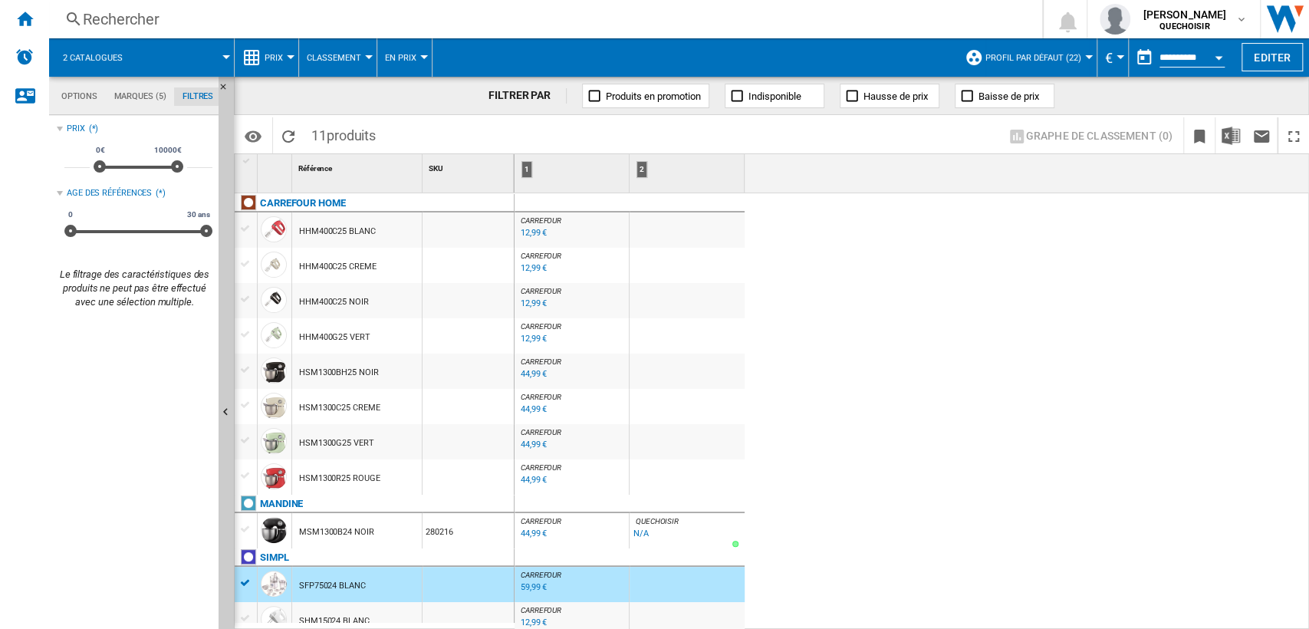
click at [535, 582] on div "59,99 €" at bounding box center [534, 587] width 26 height 10
